Goal: Obtain resource: Obtain resource

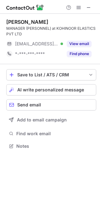
scroll to position [141, 100]
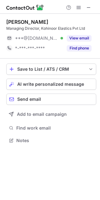
scroll to position [3, 3]
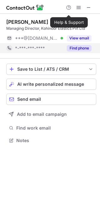
click at [78, 45] on button "Find phone" at bounding box center [79, 48] width 25 height 6
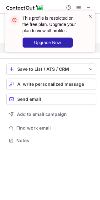
click at [89, 16] on span at bounding box center [90, 16] width 5 height 6
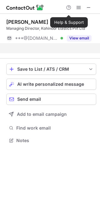
scroll to position [126, 100]
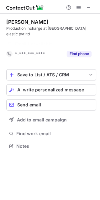
scroll to position [126, 100]
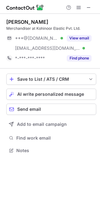
scroll to position [3, 3]
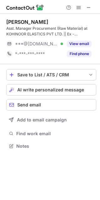
scroll to position [3, 3]
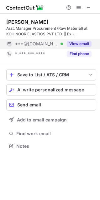
click at [80, 44] on button "View email" at bounding box center [79, 44] width 25 height 6
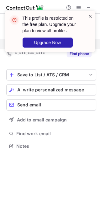
click at [88, 15] on span at bounding box center [90, 16] width 5 height 6
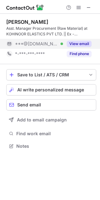
click at [75, 56] on div "This profile is restricted on the free plan. Upgrade your plan to view all prof…" at bounding box center [50, 33] width 100 height 59
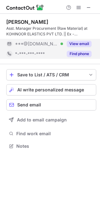
click at [74, 53] on button "Find phone" at bounding box center [79, 54] width 25 height 6
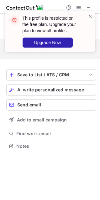
scroll to position [131, 100]
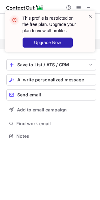
click at [90, 18] on span at bounding box center [90, 16] width 5 height 6
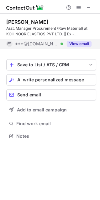
click at [75, 42] on button "View email" at bounding box center [79, 44] width 25 height 6
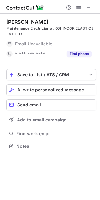
scroll to position [3, 3]
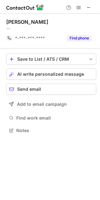
scroll to position [126, 100]
